Goal: Navigation & Orientation: Find specific page/section

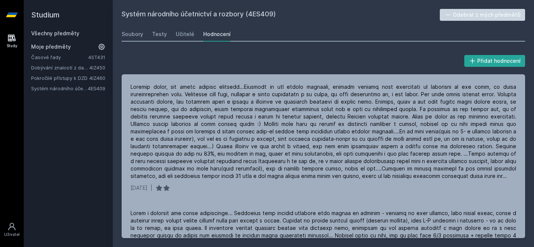
scroll to position [111, 0]
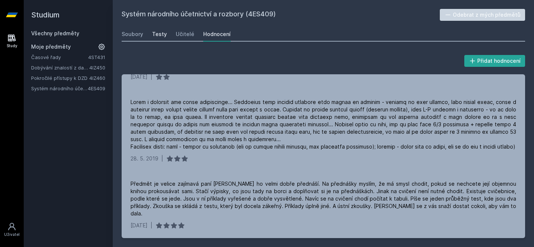
click at [164, 33] on div "Testy" at bounding box center [159, 33] width 15 height 7
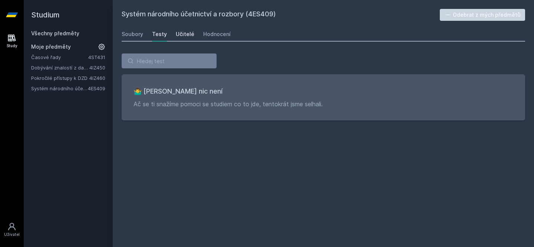
click at [178, 36] on div "Učitelé" at bounding box center [185, 33] width 19 height 7
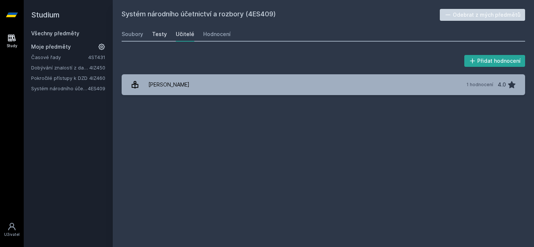
click at [161, 35] on div "Testy" at bounding box center [159, 33] width 15 height 7
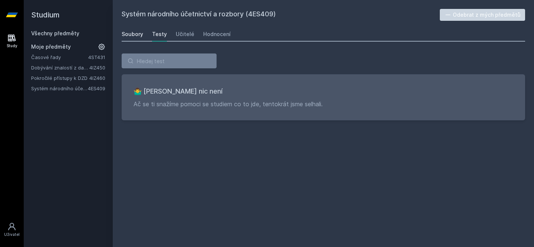
click at [135, 32] on div "Soubory" at bounding box center [133, 33] width 22 height 7
